Goal: Complete application form

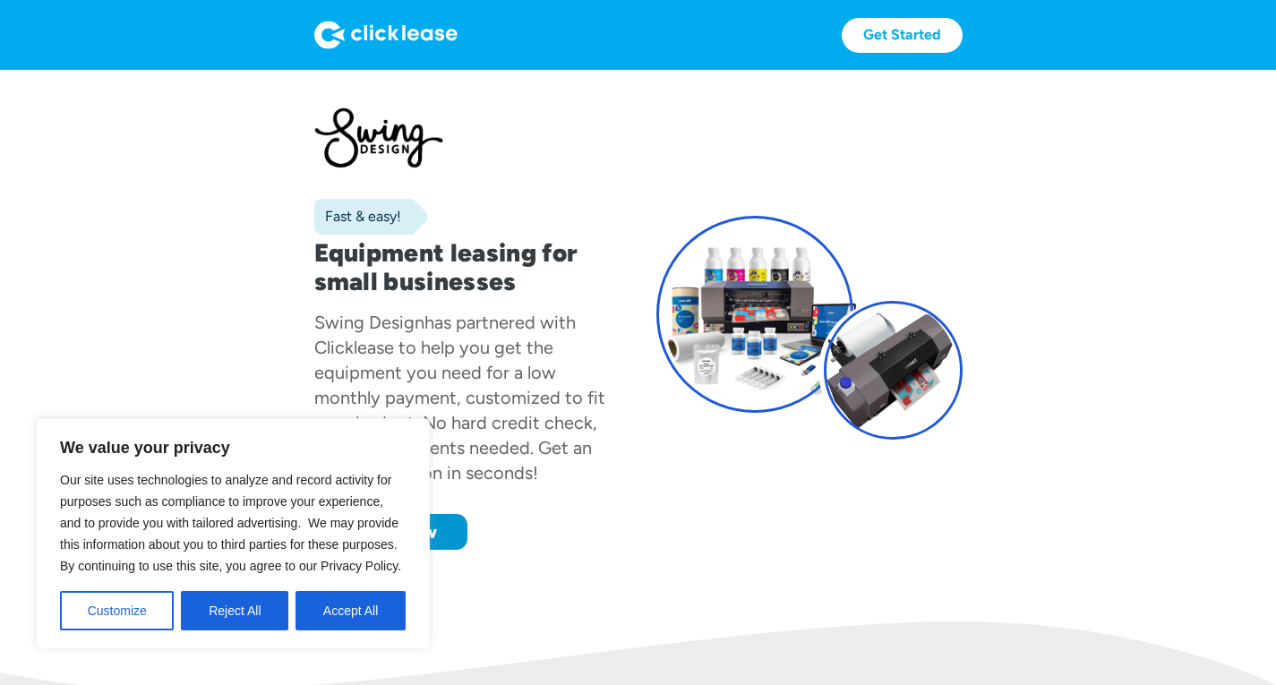
click at [626, 417] on div "Fast & easy! Equipment leasing for small businesses Swing Design has partnered …" at bounding box center [638, 328] width 648 height 444
click at [332, 620] on button "Accept All" at bounding box center [351, 610] width 110 height 39
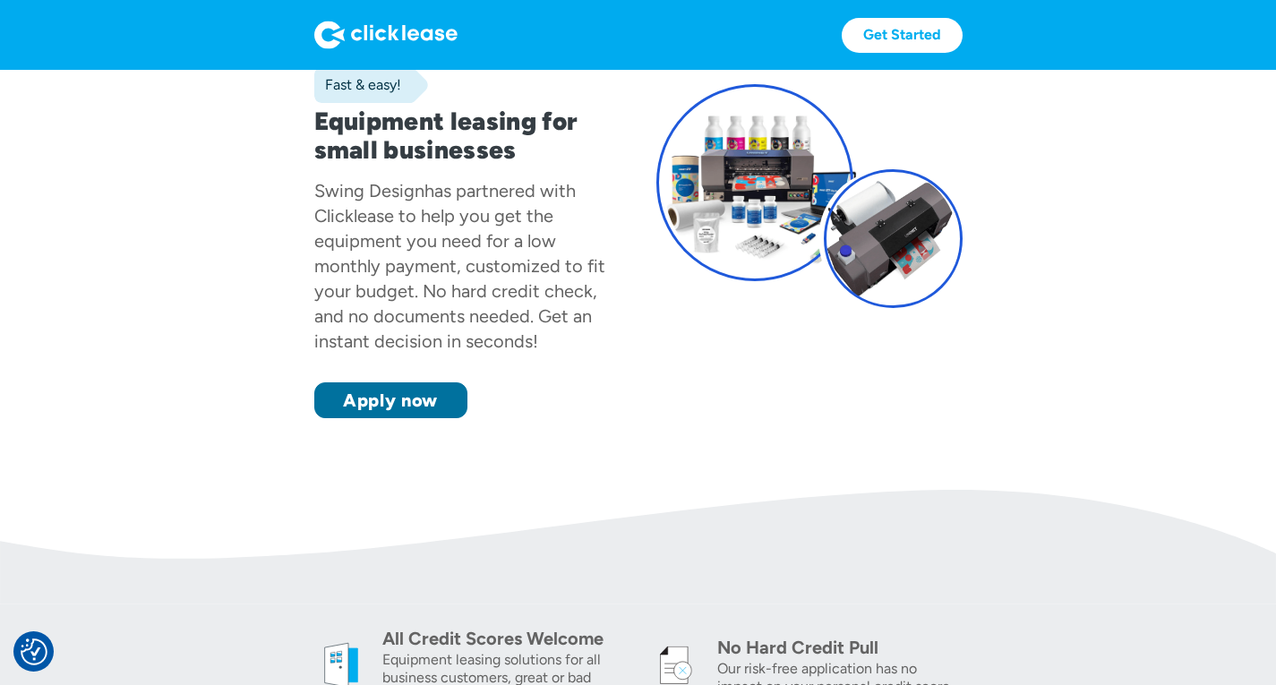
scroll to position [136, 0]
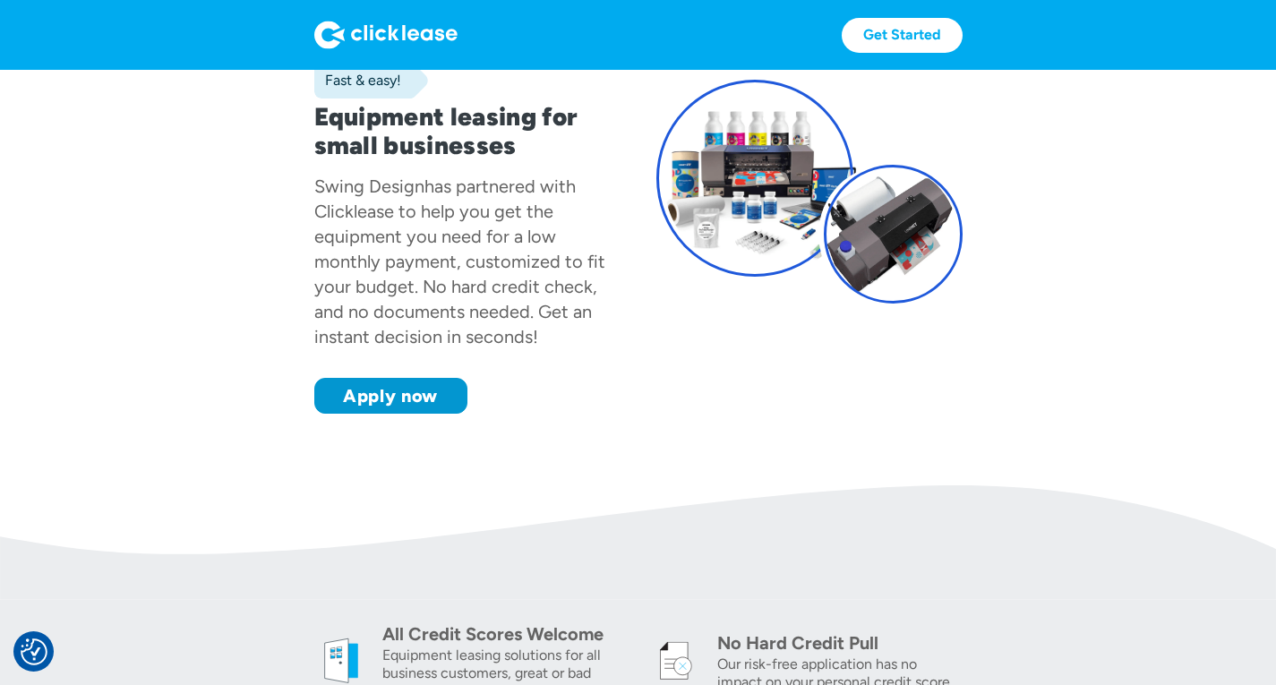
click at [533, 414] on div "Apply now Apply now" at bounding box center [467, 396] width 306 height 36
click at [597, 414] on div "Fast & easy! Equipment leasing for small businesses Swing Design has partnered …" at bounding box center [638, 192] width 648 height 444
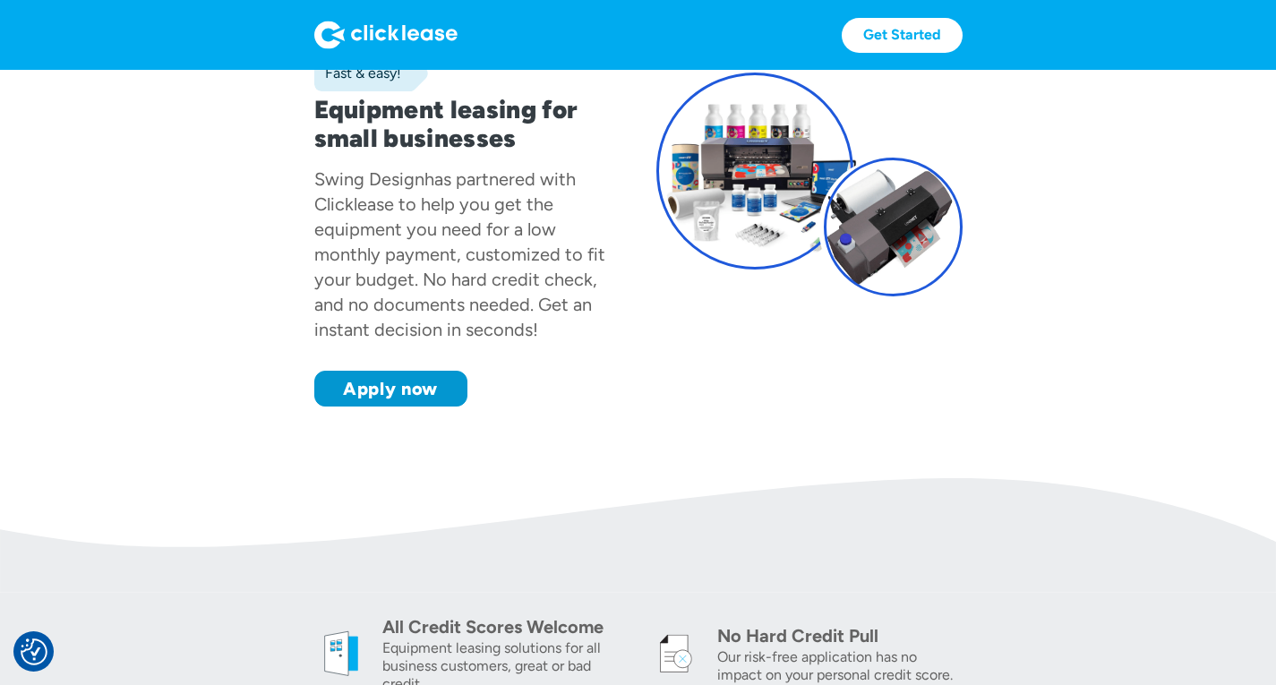
scroll to position [144, 0]
click at [354, 406] on link "Apply now" at bounding box center [390, 388] width 153 height 36
